Goal: Task Accomplishment & Management: Use online tool/utility

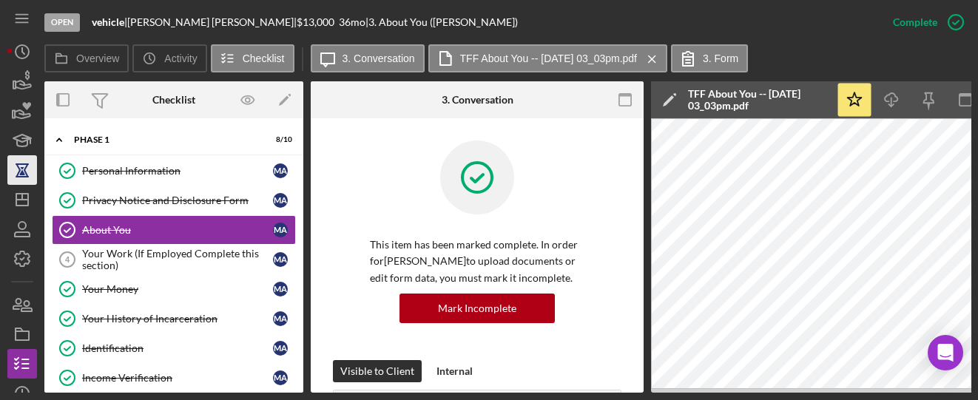
scroll to position [67, 0]
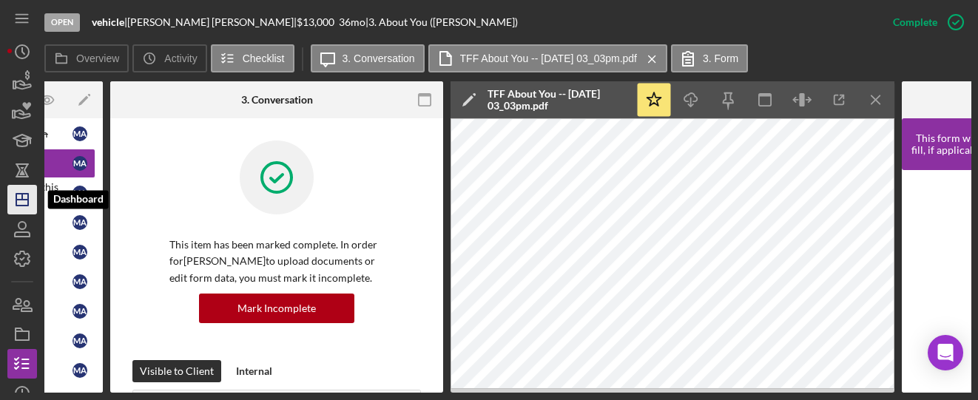
click at [14, 197] on icon "Icon/Dashboard" at bounding box center [22, 199] width 37 height 37
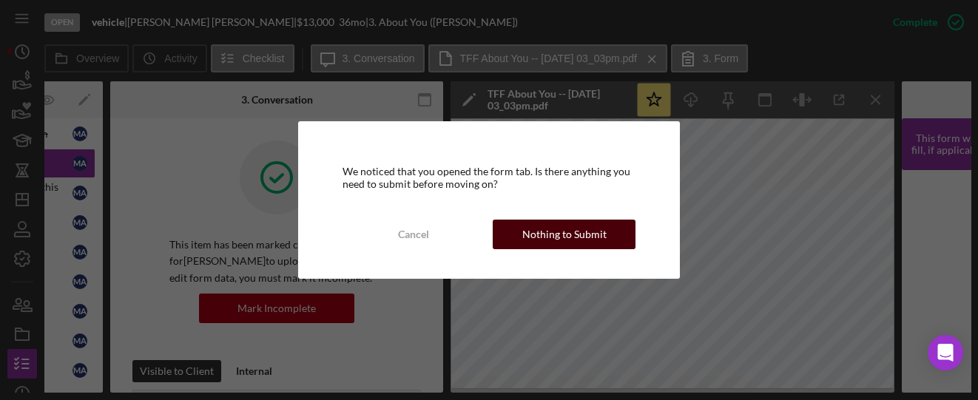
click at [516, 238] on button "Nothing to Submit" at bounding box center [564, 235] width 143 height 30
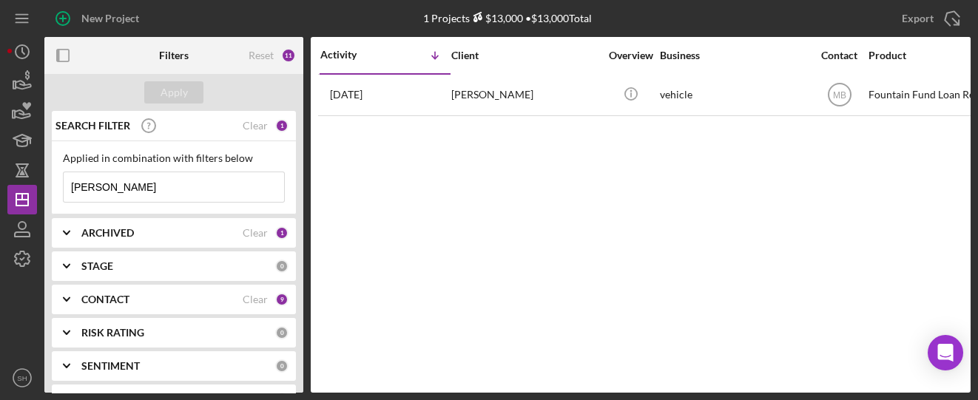
drag, startPoint x: 114, startPoint y: 182, endPoint x: 55, endPoint y: 178, distance: 58.6
click at [55, 178] on div "Applied in combination with filters below [PERSON_NAME] Icon/Menu Close" at bounding box center [174, 177] width 244 height 73
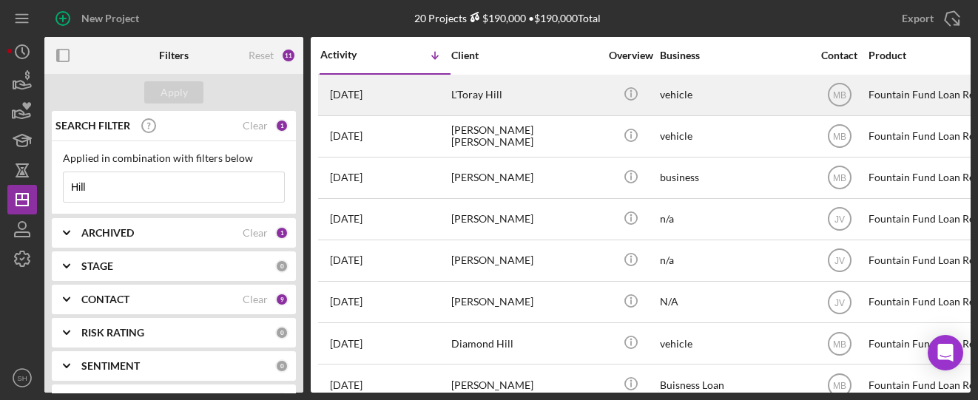
type input "Hill"
click at [478, 101] on div "L'Toray Hill" at bounding box center [525, 94] width 148 height 39
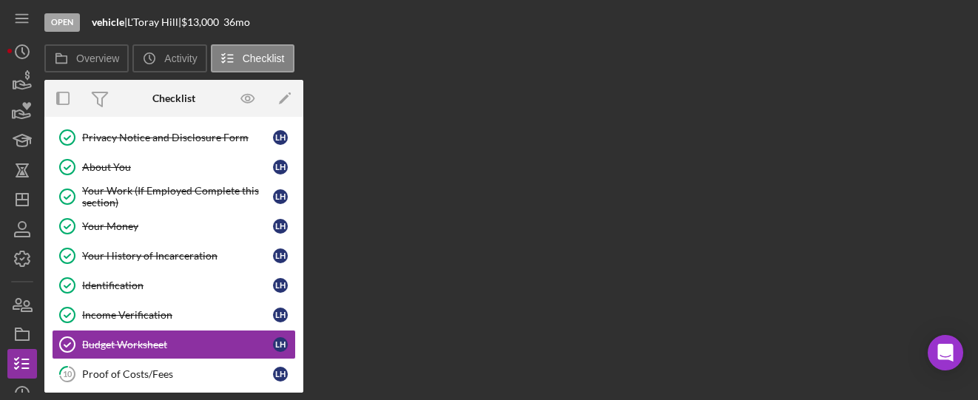
scroll to position [67, 0]
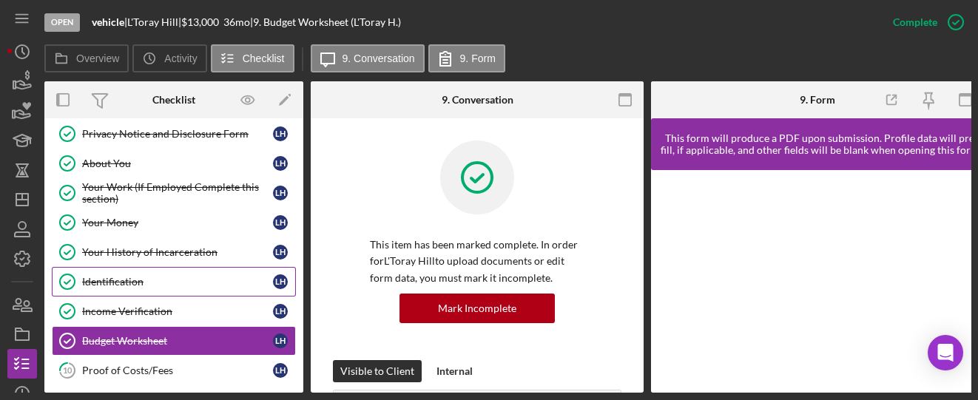
click at [127, 289] on link "Identification Identification L H" at bounding box center [174, 282] width 244 height 30
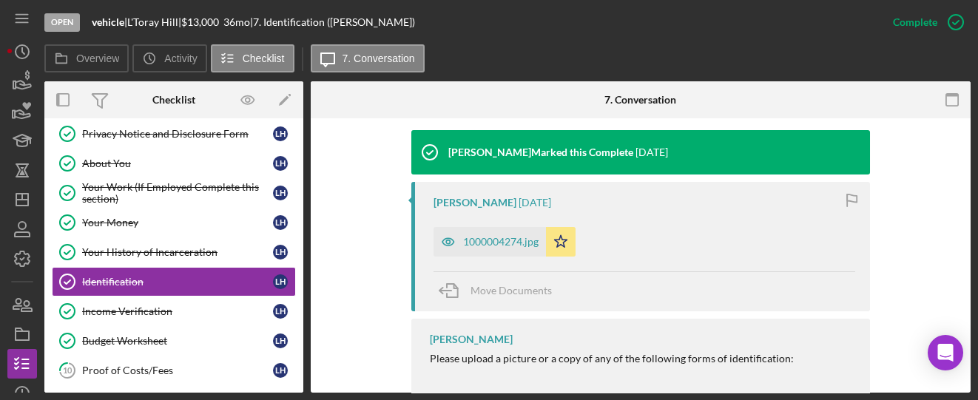
scroll to position [493, 0]
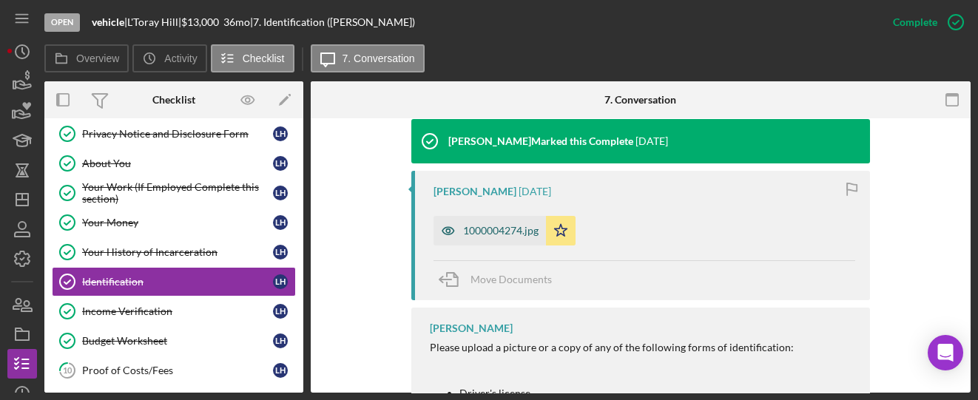
click at [508, 234] on div "1000004274.jpg" at bounding box center [500, 231] width 75 height 12
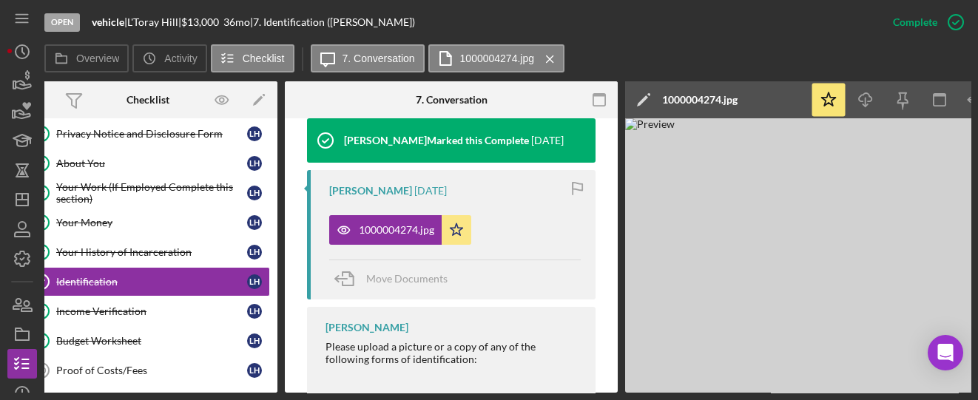
scroll to position [0, 0]
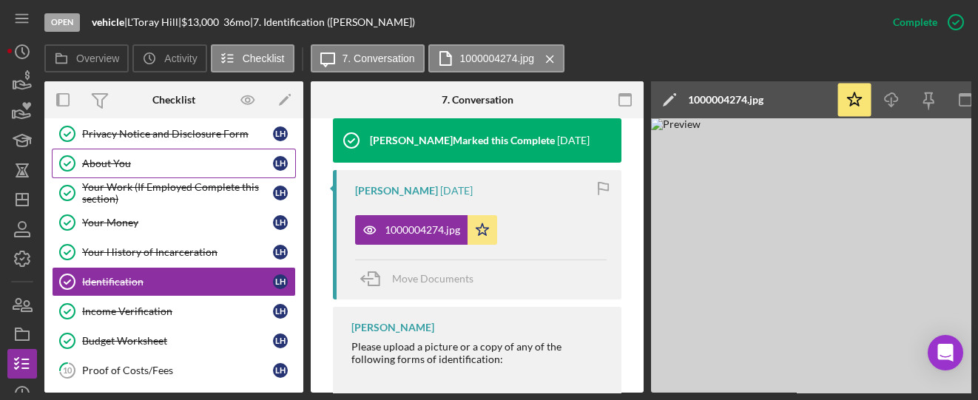
click at [106, 163] on div "About You" at bounding box center [177, 164] width 191 height 12
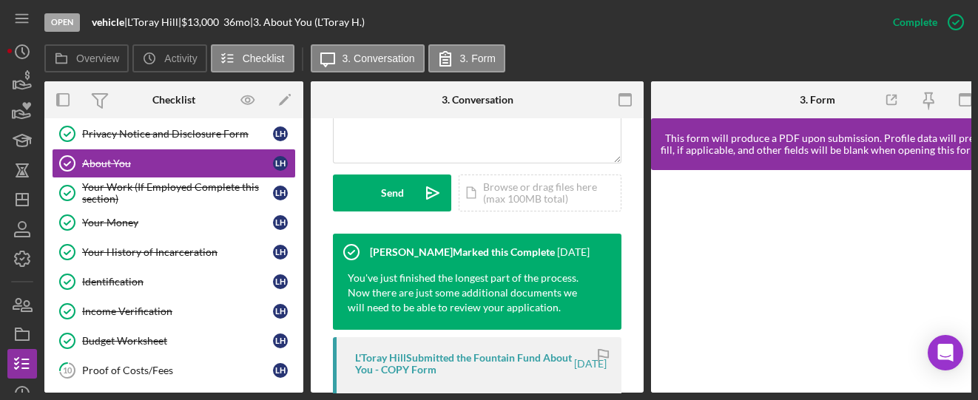
scroll to position [592, 0]
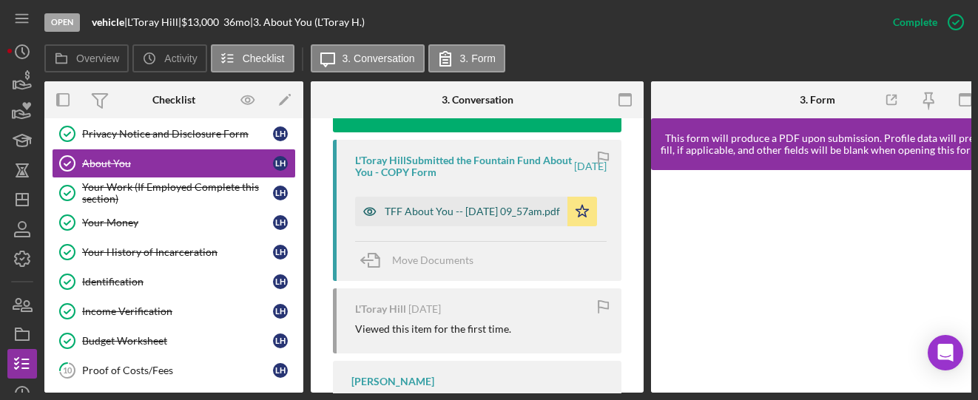
click at [437, 210] on div "TFF About You -- [DATE] 09_57am.pdf" at bounding box center [472, 212] width 175 height 12
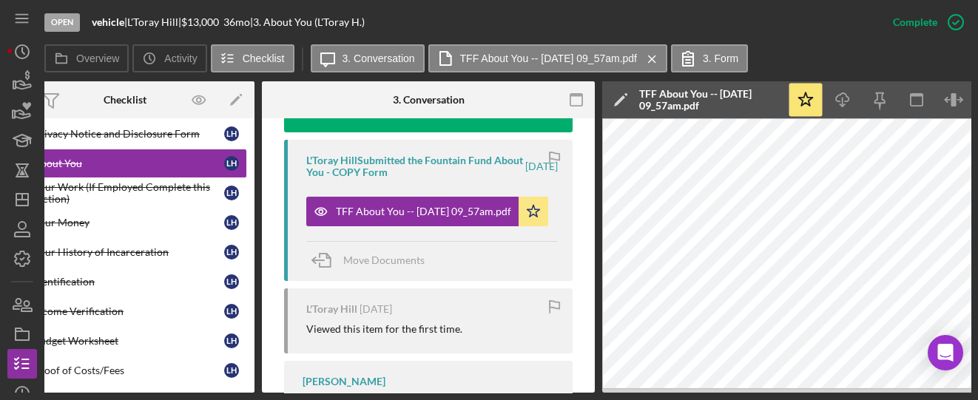
scroll to position [0, 0]
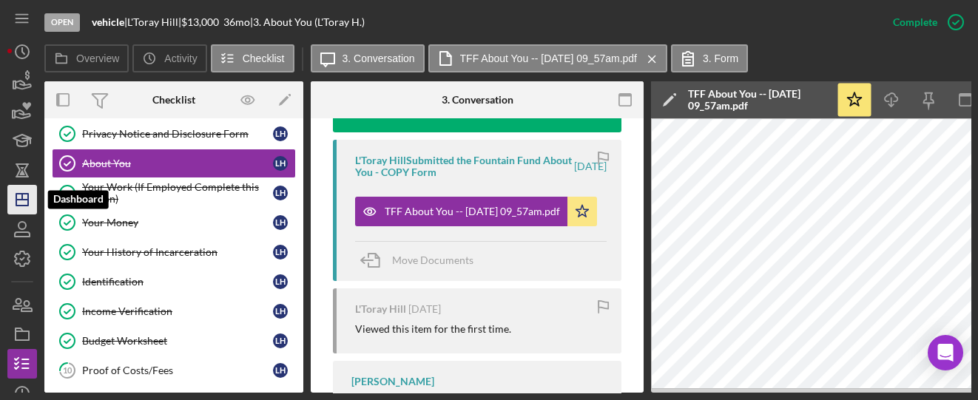
click at [26, 205] on polygon "button" at bounding box center [22, 200] width 12 height 12
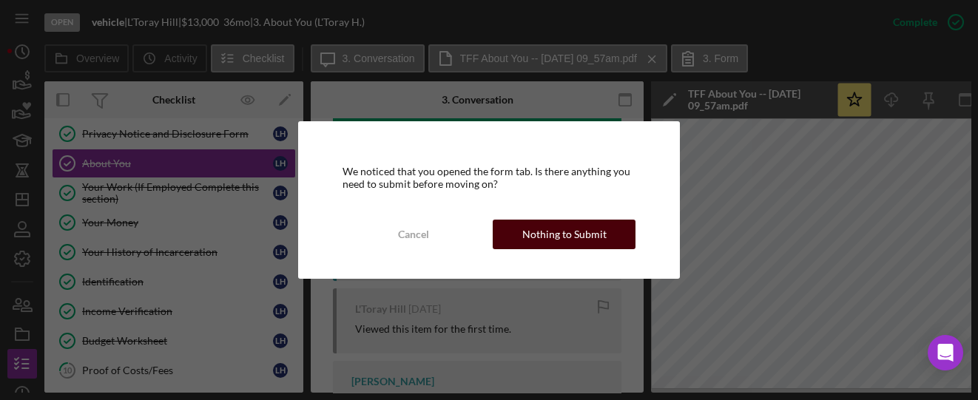
click at [499, 239] on button "Nothing to Submit" at bounding box center [564, 235] width 143 height 30
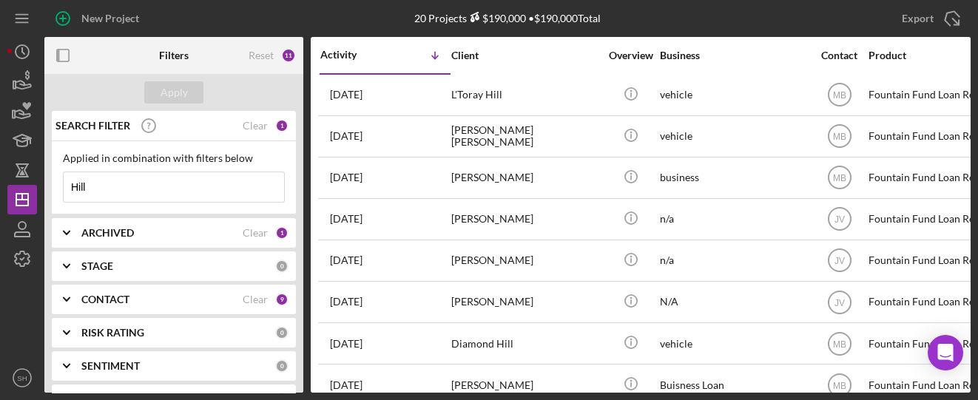
drag, startPoint x: 119, startPoint y: 189, endPoint x: 47, endPoint y: 186, distance: 71.8
click at [47, 186] on div "SEARCH FILTER Clear 1 Applied in combination with filters below Hill Icon/Menu …" at bounding box center [173, 252] width 259 height 282
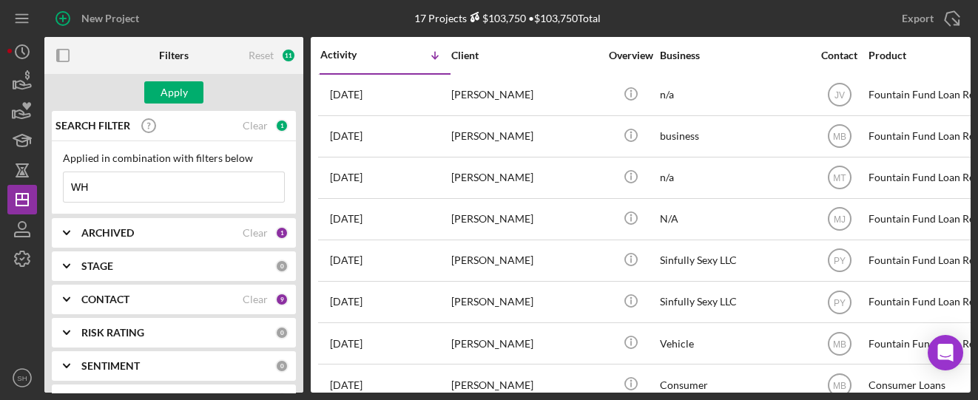
type input "W"
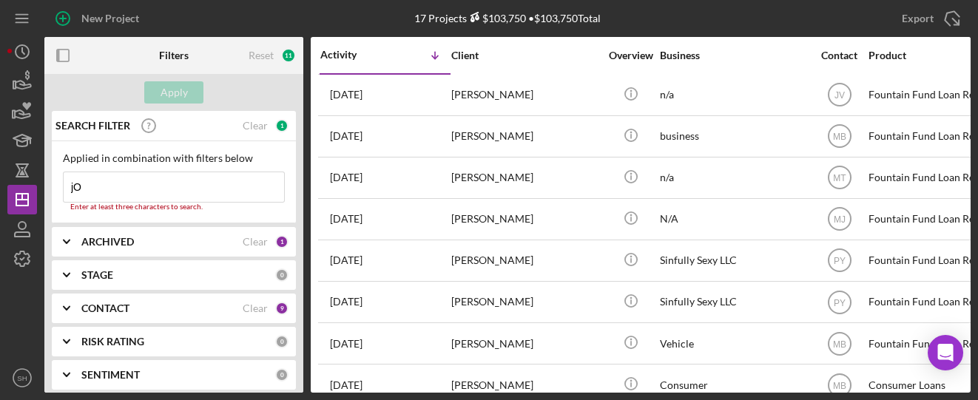
type input "j"
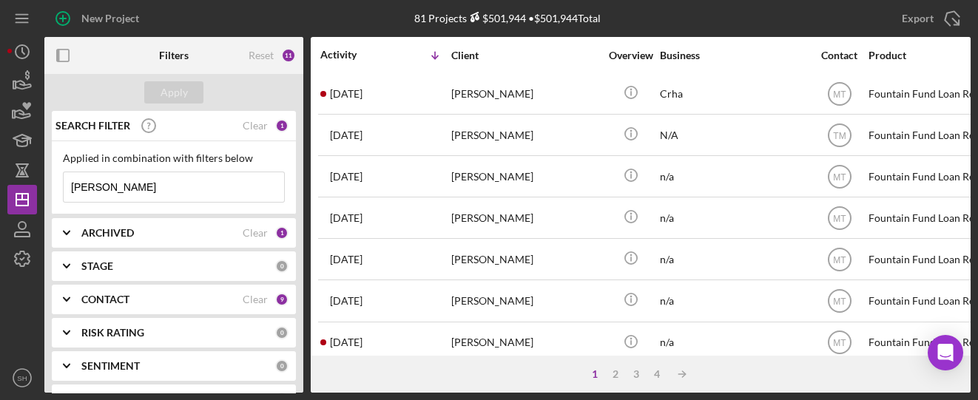
scroll to position [690, 0]
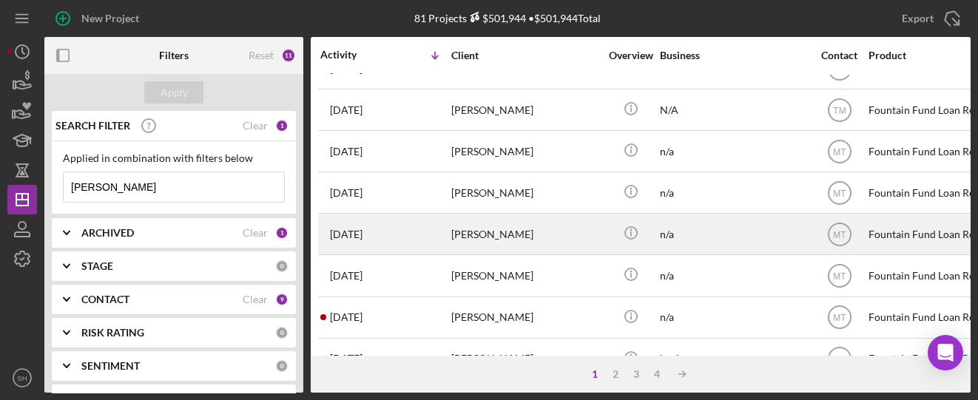
type input "[PERSON_NAME]"
click at [426, 227] on div "[DATE] [PERSON_NAME]" at bounding box center [384, 234] width 129 height 39
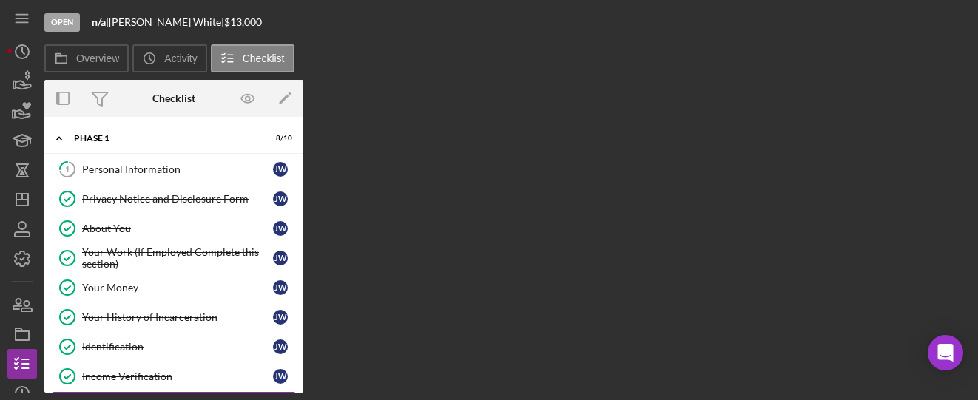
scroll to position [67, 0]
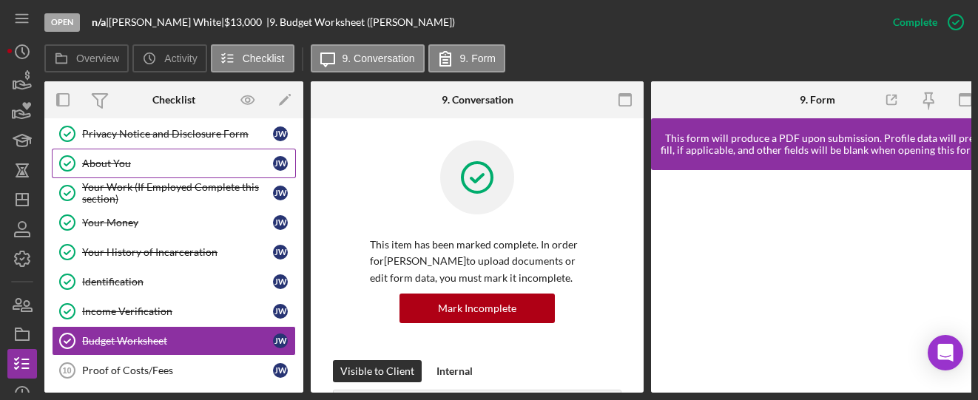
click at [125, 162] on div "About You" at bounding box center [177, 164] width 191 height 12
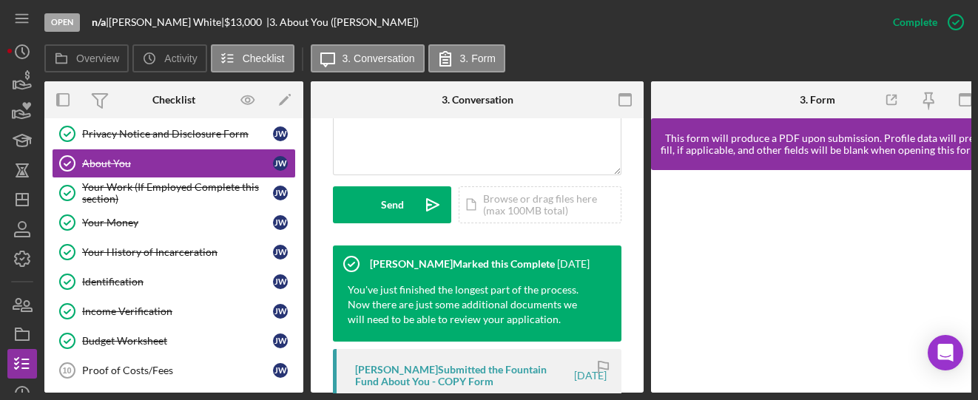
scroll to position [493, 0]
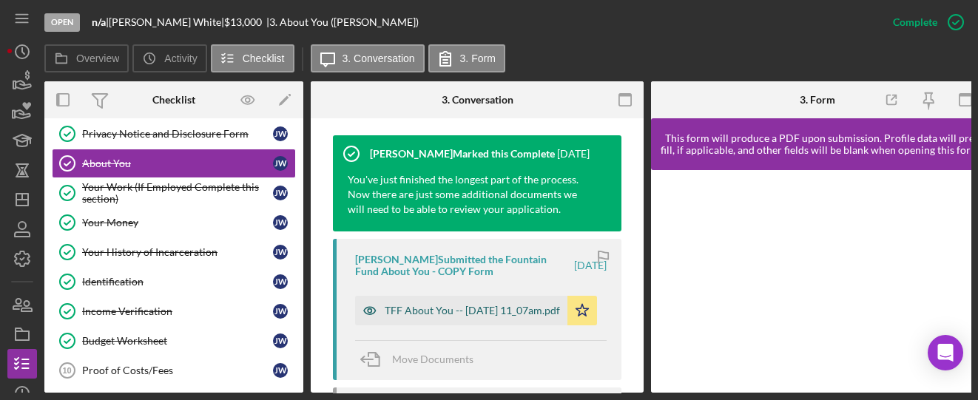
click at [436, 305] on div "TFF About You -- [DATE] 11_07am.pdf" at bounding box center [472, 311] width 175 height 12
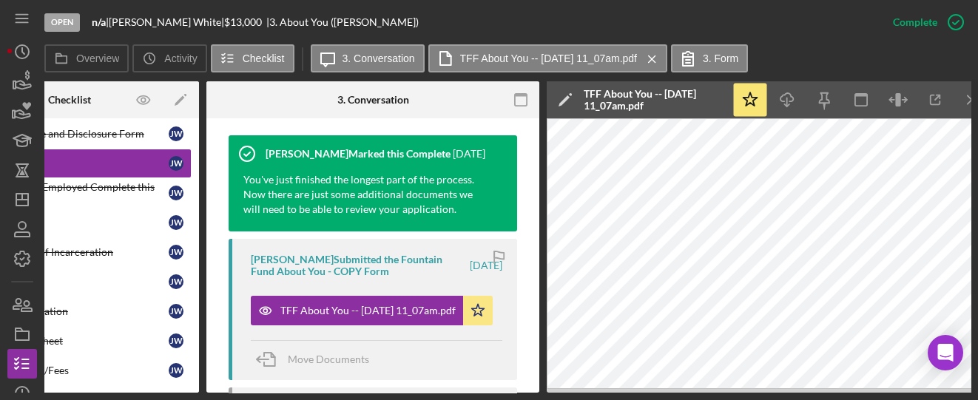
scroll to position [0, 125]
